Goal: Check status: Check status

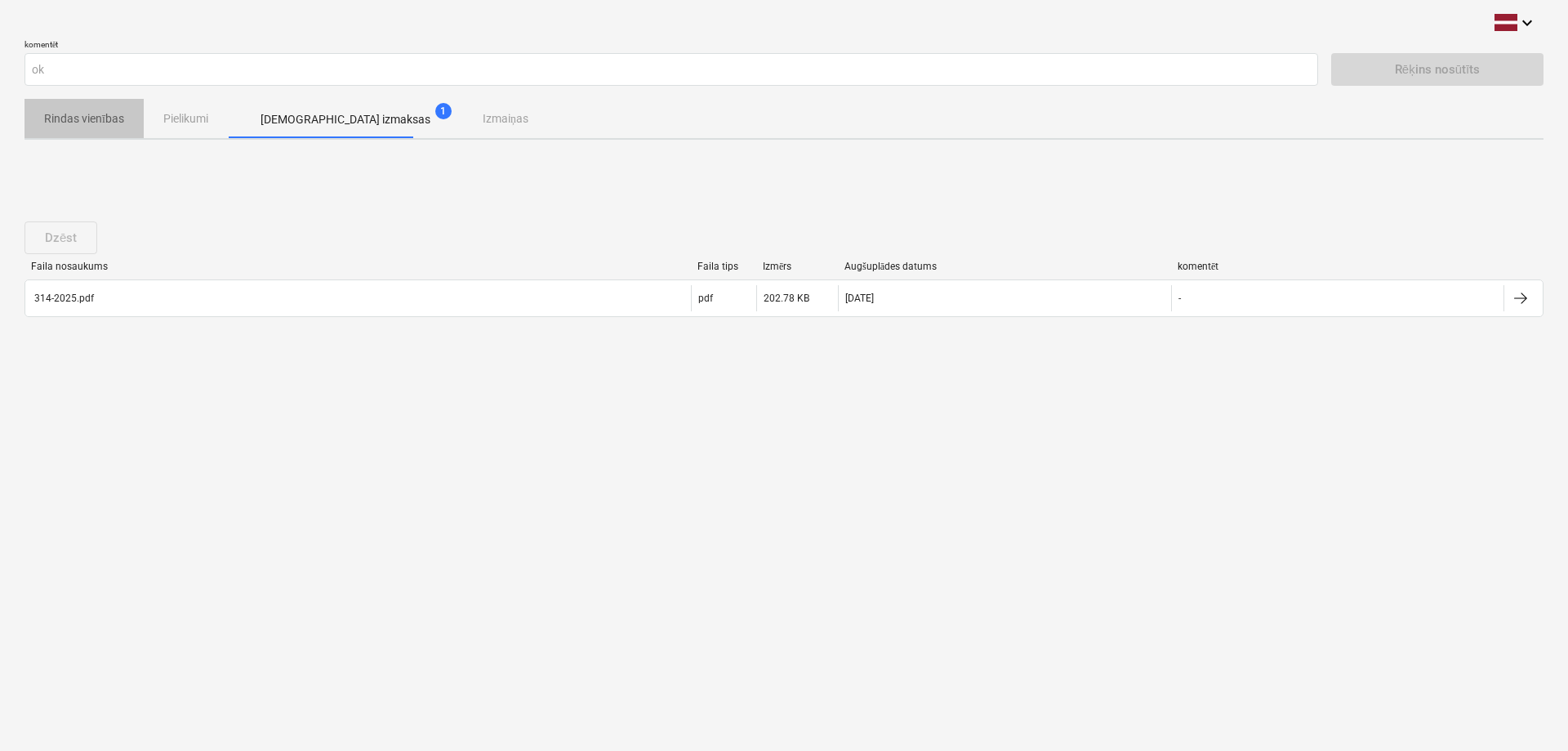
click at [76, 117] on p "Rindas vienības" at bounding box center [84, 119] width 80 height 17
click at [71, 110] on p "Rindas vienības" at bounding box center [84, 119] width 80 height 17
click at [64, 117] on p "Rindas vienības" at bounding box center [84, 119] width 80 height 17
click at [114, 136] on button "Rindas vienības" at bounding box center [84, 118] width 119 height 39
click at [68, 124] on p "Rindas vienības" at bounding box center [84, 119] width 80 height 17
